Goal: Navigation & Orientation: Find specific page/section

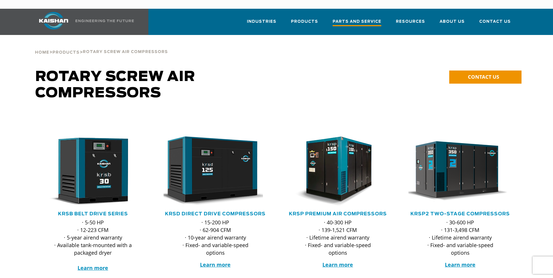
click at [354, 19] on link "Parts and Service" at bounding box center [357, 24] width 49 height 21
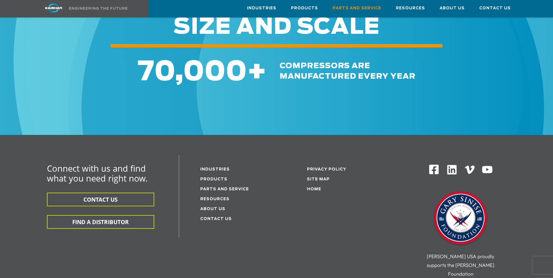
scroll to position [681, 0]
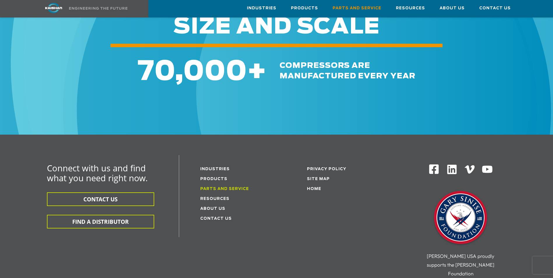
click at [210, 187] on link "Parts and service" at bounding box center [224, 189] width 49 height 4
